Goal: Task Accomplishment & Management: Complete application form

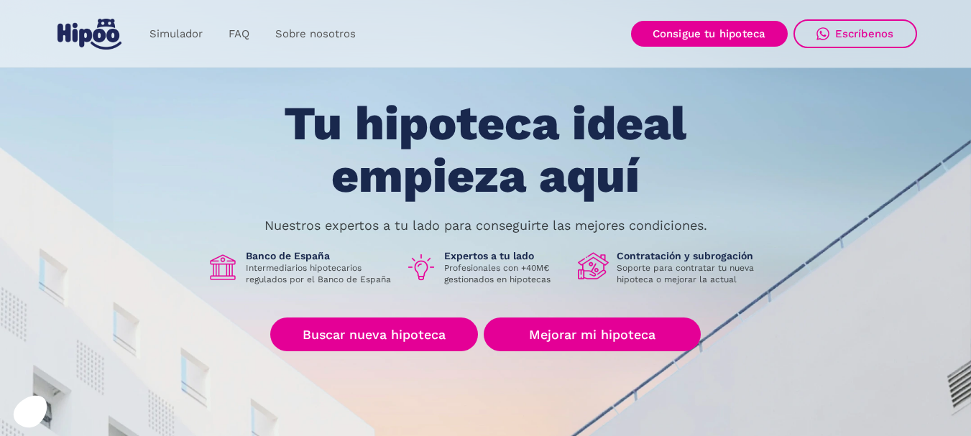
scroll to position [72, 0]
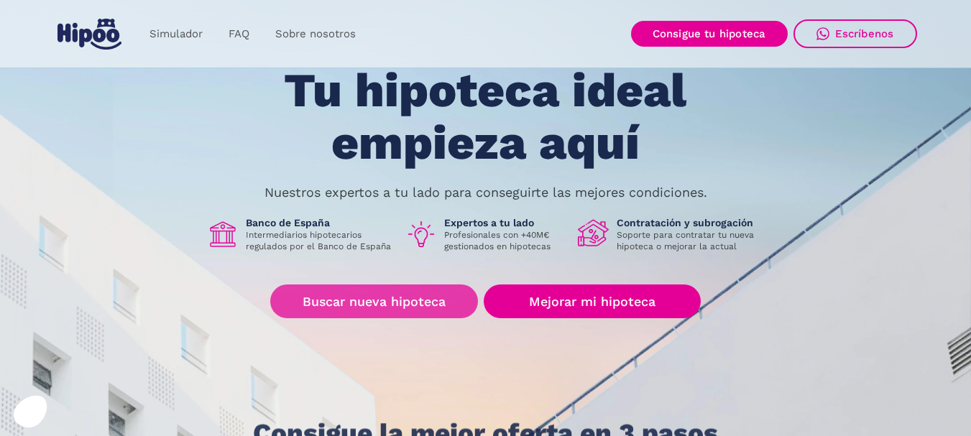
click at [382, 301] on link "Buscar nueva hipoteca" at bounding box center [374, 302] width 208 height 34
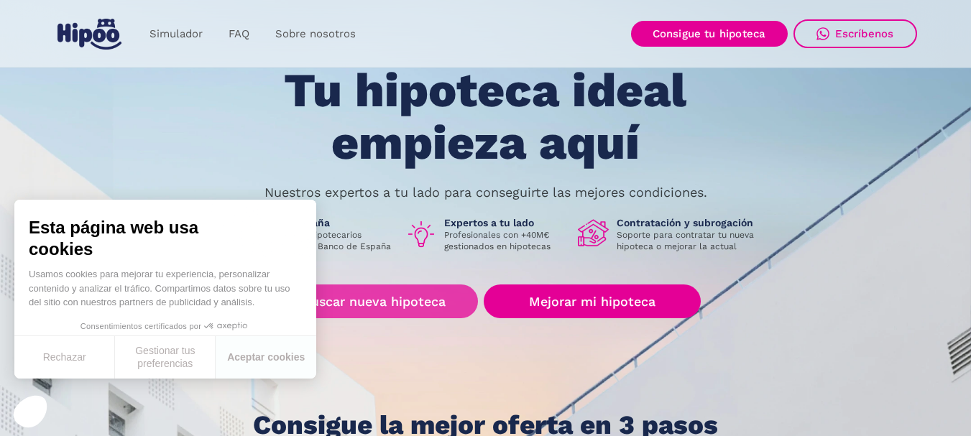
click at [418, 298] on link "Buscar nueva hipoteca" at bounding box center [374, 302] width 208 height 34
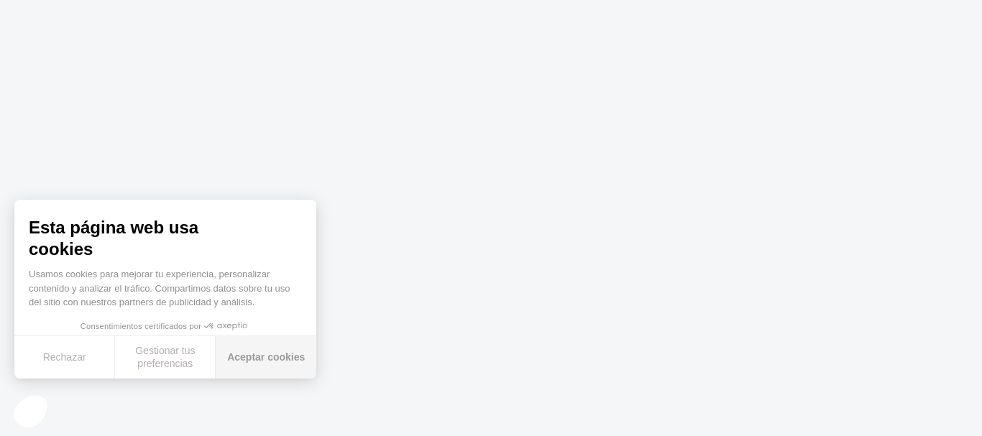
click at [272, 352] on button "Aceptar cookies" at bounding box center [266, 357] width 101 height 42
